Goal: Navigation & Orientation: Locate item on page

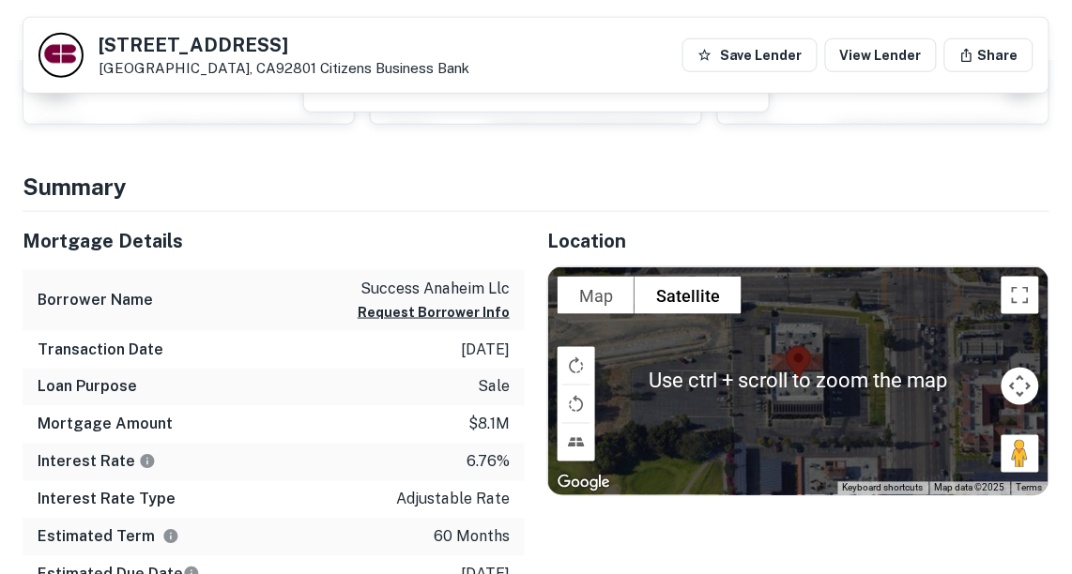
scroll to position [415, 0]
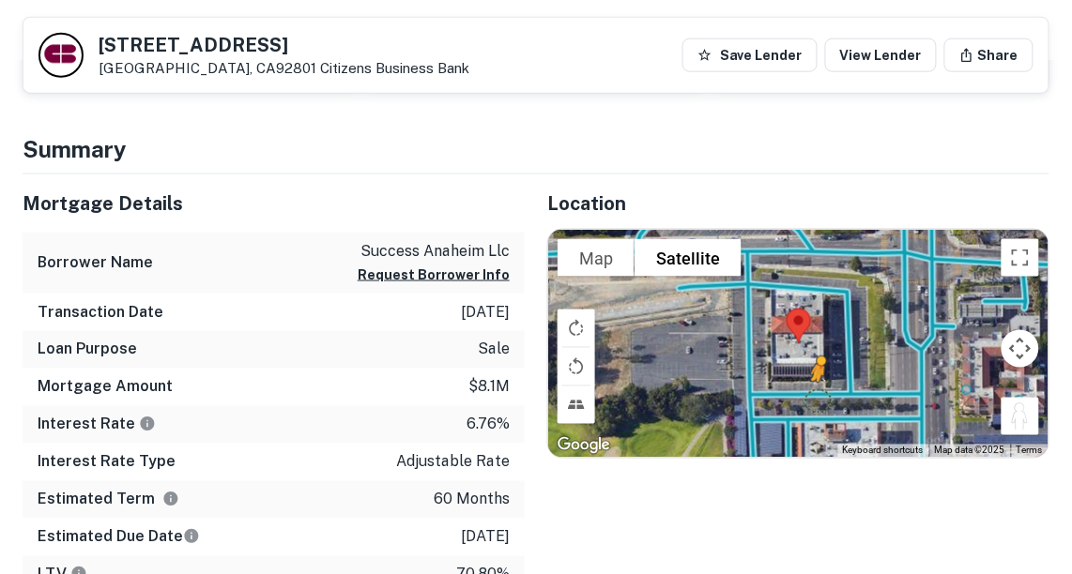
drag, startPoint x: 1010, startPoint y: 420, endPoint x: 815, endPoint y: 399, distance: 196.3
click at [815, 399] on div "To activate drag with keyboard, press Alt + Enter. Once in keyboard drag state,…" at bounding box center [798, 344] width 500 height 228
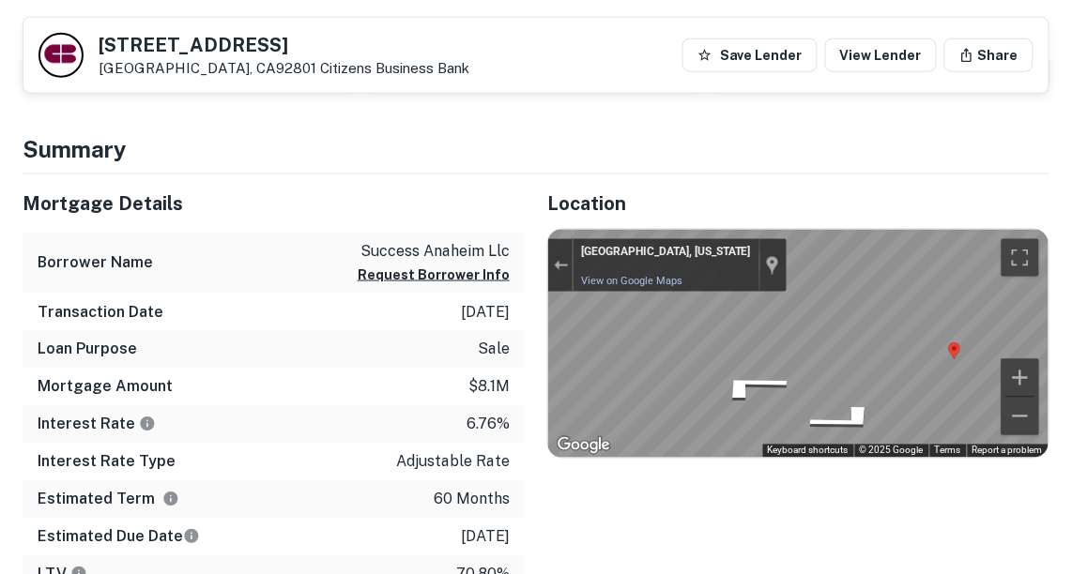
click at [888, 207] on div "Location To navigate the map with touch gestures double-tap and hold your finge…" at bounding box center [787, 489] width 525 height 628
click at [751, 375] on icon "Go West" at bounding box center [751, 375] width 140 height 48
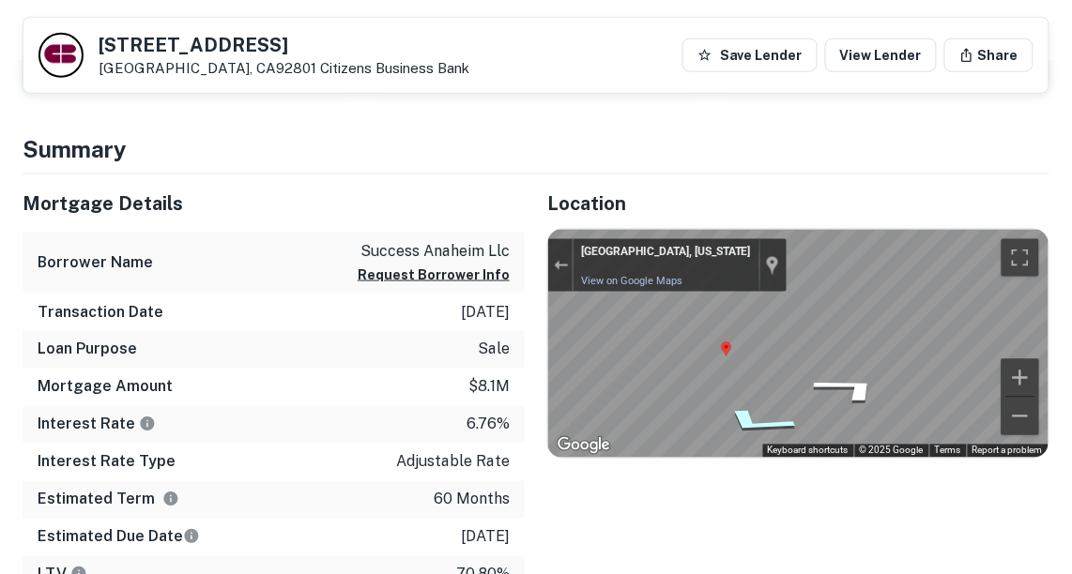
click at [735, 418] on icon "Go West" at bounding box center [756, 422] width 141 height 43
click at [756, 388] on icon "Go North" at bounding box center [744, 396] width 137 height 44
click at [754, 398] on icon "Go North" at bounding box center [744, 396] width 136 height 44
click at [644, 385] on div "Map" at bounding box center [798, 344] width 500 height 228
click at [735, 426] on icon "Go North" at bounding box center [733, 426] width 118 height 40
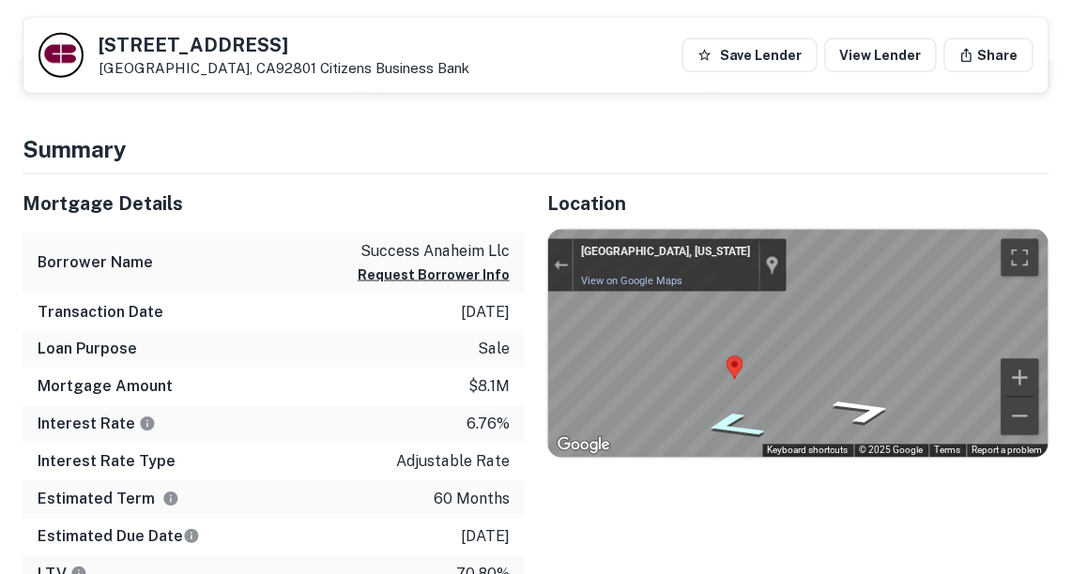
click at [733, 428] on icon "Go North" at bounding box center [733, 426] width 119 height 40
click at [733, 428] on icon "Go North" at bounding box center [733, 426] width 120 height 40
click at [849, 410] on icon "Go South" at bounding box center [855, 411] width 134 height 40
click at [849, 410] on icon "Go South" at bounding box center [856, 411] width 134 height 40
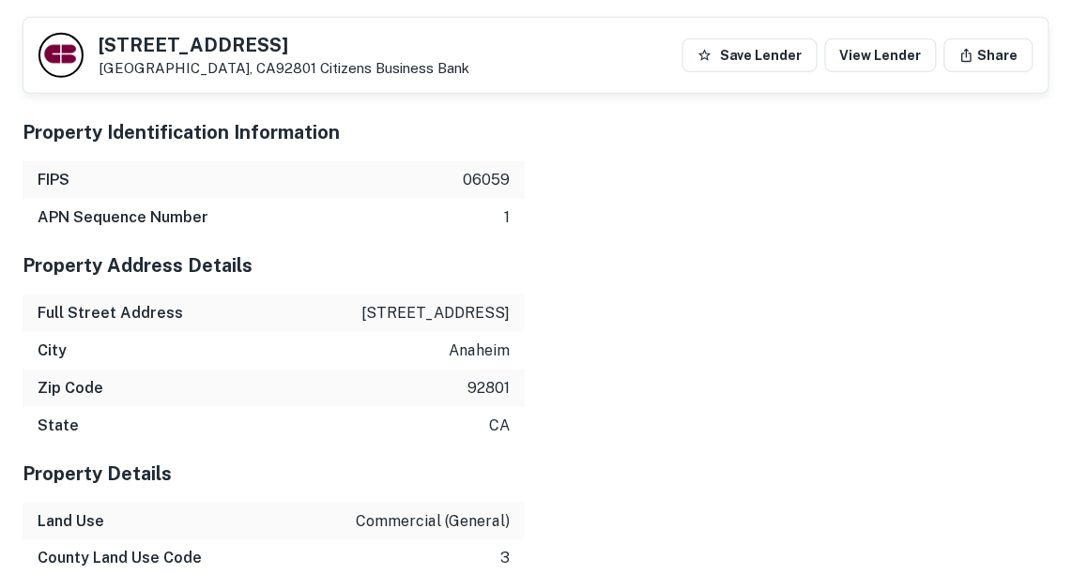
scroll to position [1813, 0]
